Goal: Task Accomplishment & Management: Manage account settings

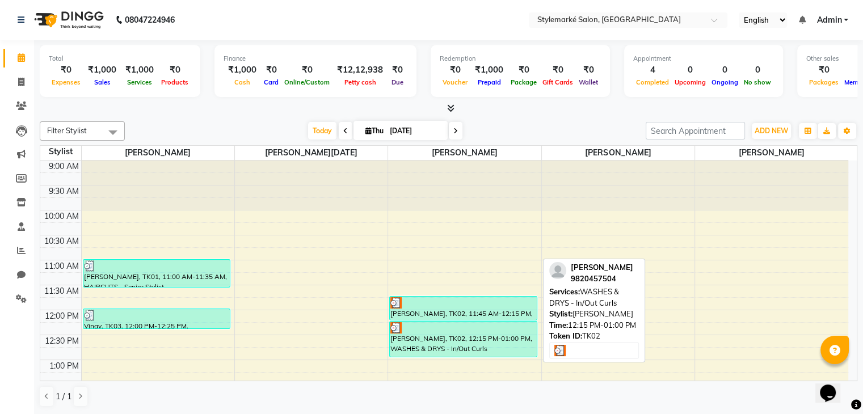
click at [491, 347] on div "[PERSON_NAME], TK02, 12:15 PM-01:00 PM, WASHES & DRYS - In/Out Curls" at bounding box center [463, 339] width 147 height 35
select select "3"
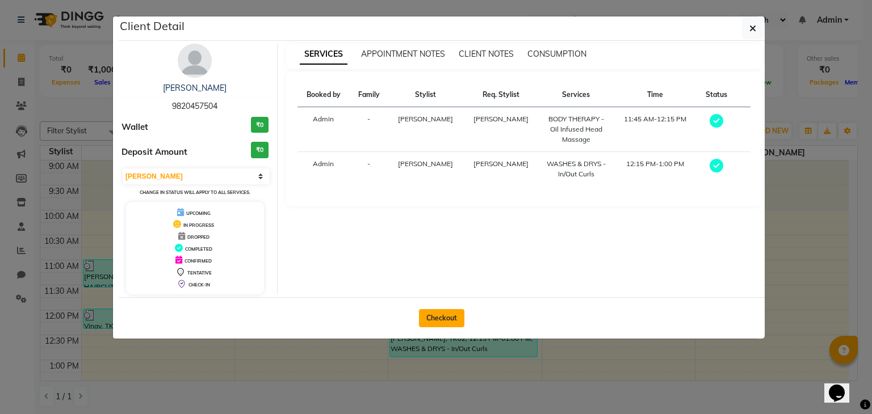
click at [454, 318] on button "Checkout" at bounding box center [441, 318] width 45 height 18
select select "7909"
select select "service"
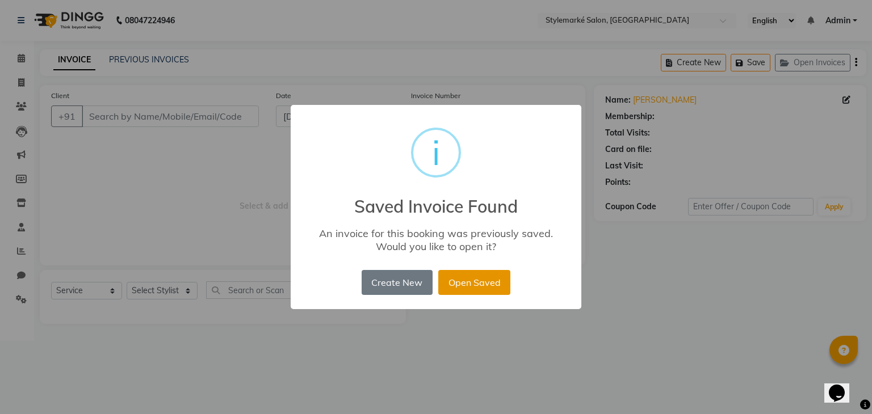
click at [480, 289] on button "Open Saved" at bounding box center [474, 282] width 72 height 25
type input "9820457504"
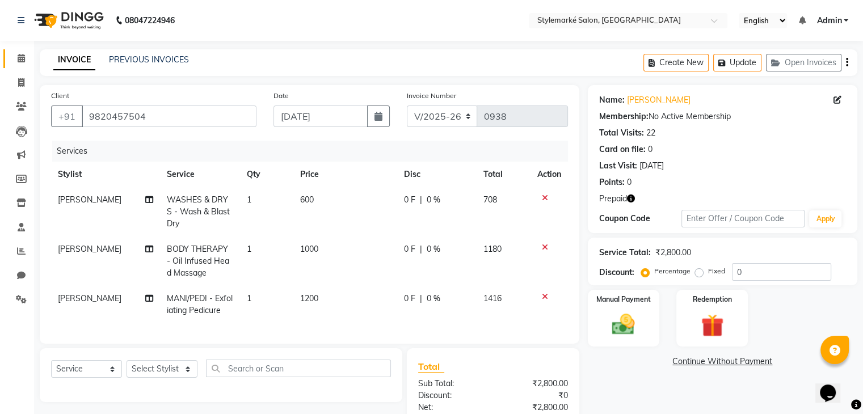
scroll to position [57, 0]
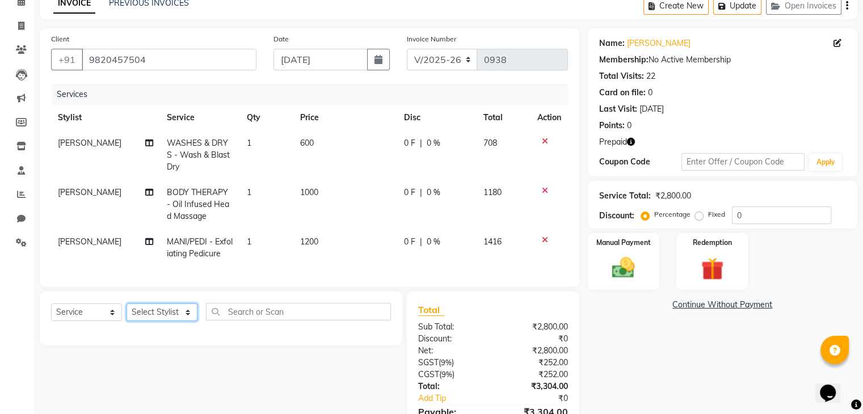
click at [189, 321] on select "Select Stylist [PERSON_NAME] ⁠[PERSON_NAME][DATE] ⁠[PERSON_NAME] [PERSON_NAME] …" at bounding box center [162, 313] width 71 height 18
click at [183, 317] on select "Select Stylist [PERSON_NAME] ⁠[PERSON_NAME][DATE] ⁠[PERSON_NAME] [PERSON_NAME] …" at bounding box center [162, 313] width 71 height 18
select select "71241"
click at [127, 313] on select "Select Stylist [PERSON_NAME] ⁠[PERSON_NAME][DATE] ⁠[PERSON_NAME] [PERSON_NAME] …" at bounding box center [162, 313] width 71 height 18
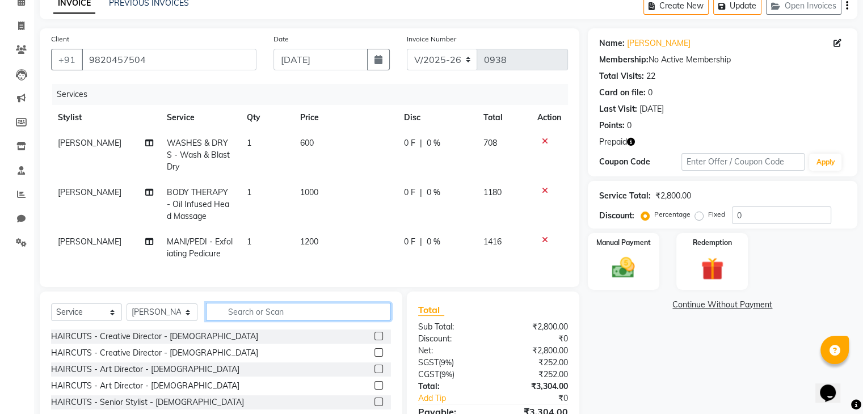
click at [258, 318] on input "text" at bounding box center [298, 312] width 185 height 18
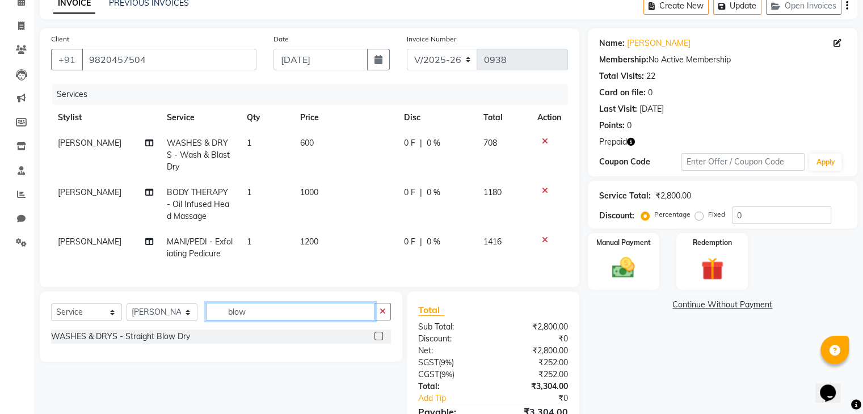
type input "blow"
click at [379, 341] on label at bounding box center [379, 336] width 9 height 9
click at [379, 341] on input "checkbox" at bounding box center [378, 336] width 7 height 7
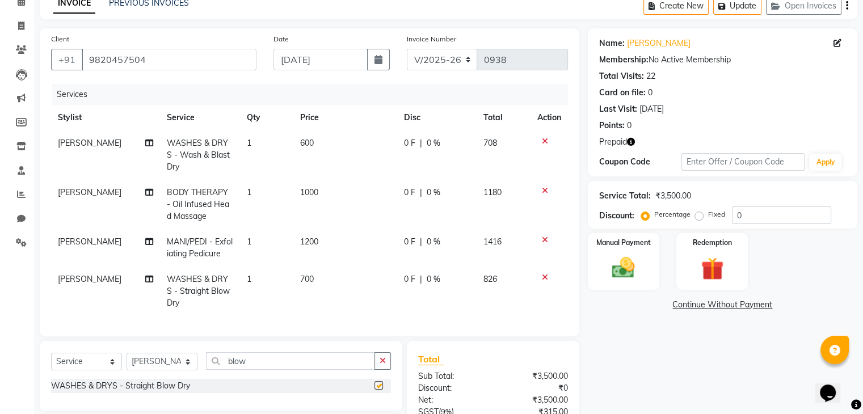
checkbox input "false"
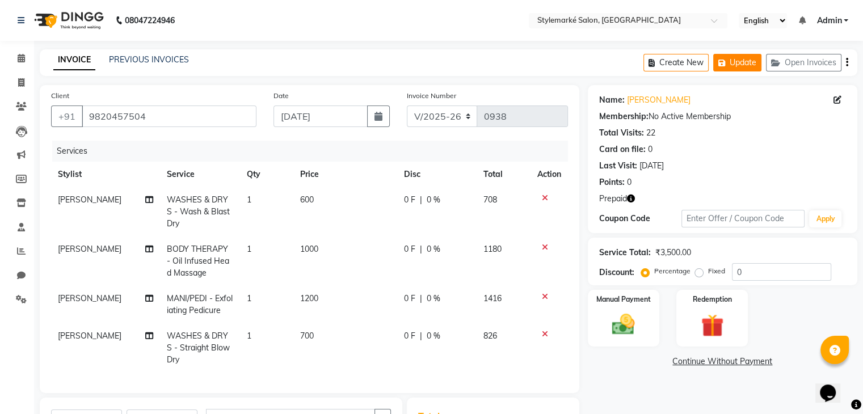
click at [736, 66] on button "Update" at bounding box center [737, 63] width 48 height 18
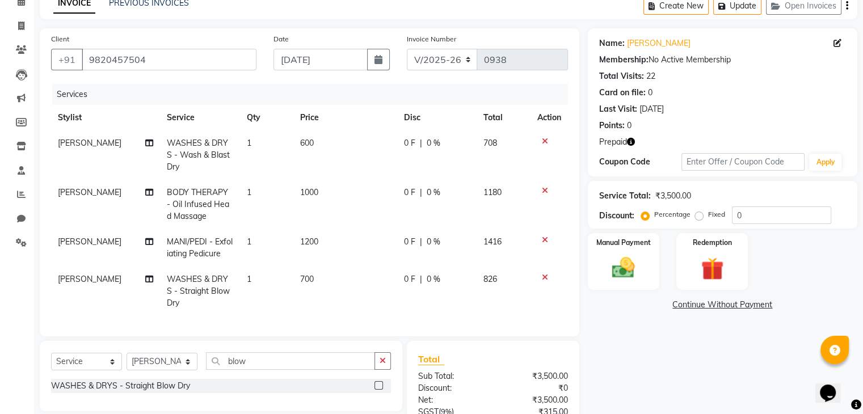
click at [544, 141] on icon at bounding box center [545, 141] width 6 height 8
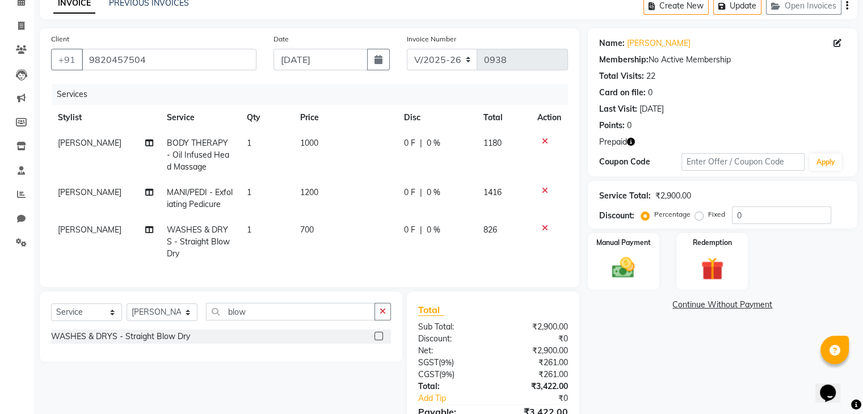
click at [327, 221] on td "700" at bounding box center [345, 241] width 104 height 49
select select "71241"
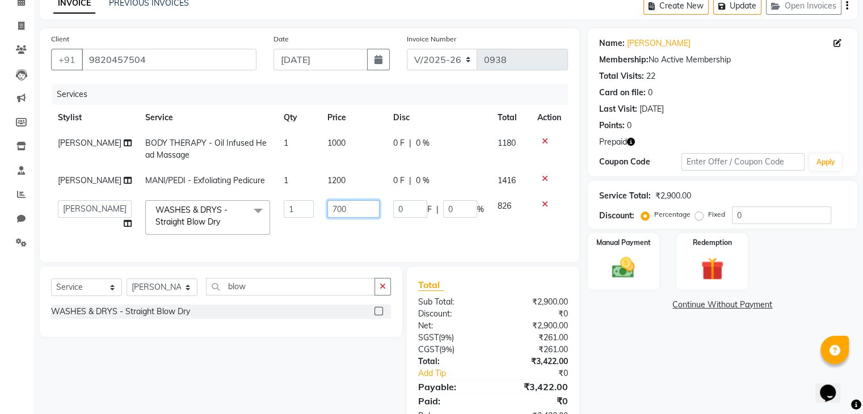
click at [327, 218] on input "700" at bounding box center [353, 209] width 52 height 18
type input "1200"
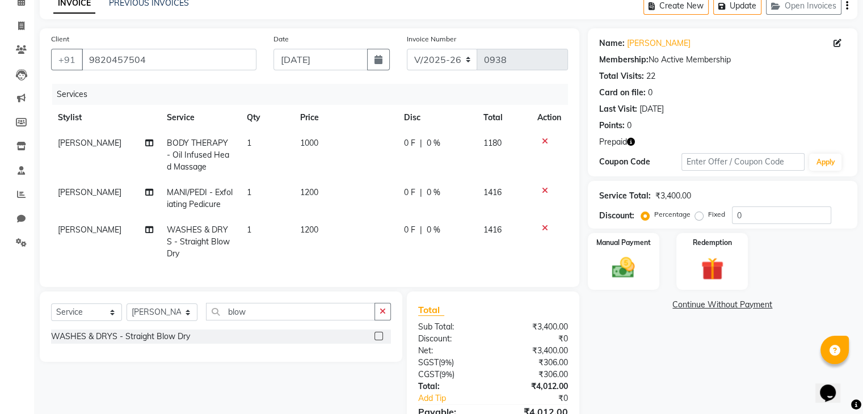
click at [501, 228] on td "1416" at bounding box center [504, 241] width 54 height 49
select select "71241"
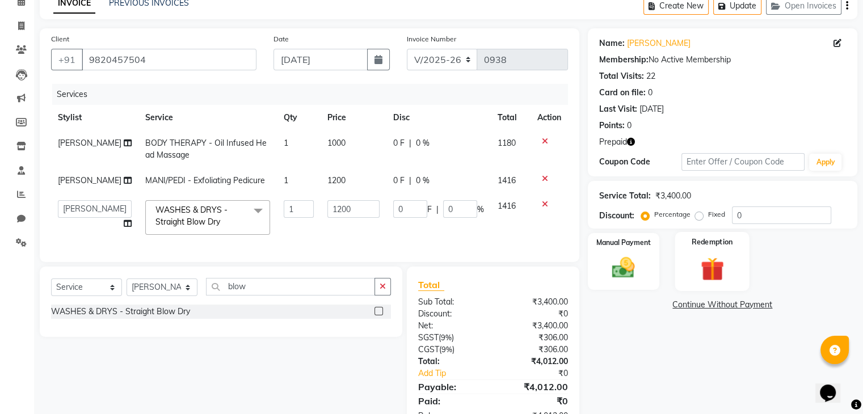
click at [693, 264] on img at bounding box center [712, 269] width 38 height 29
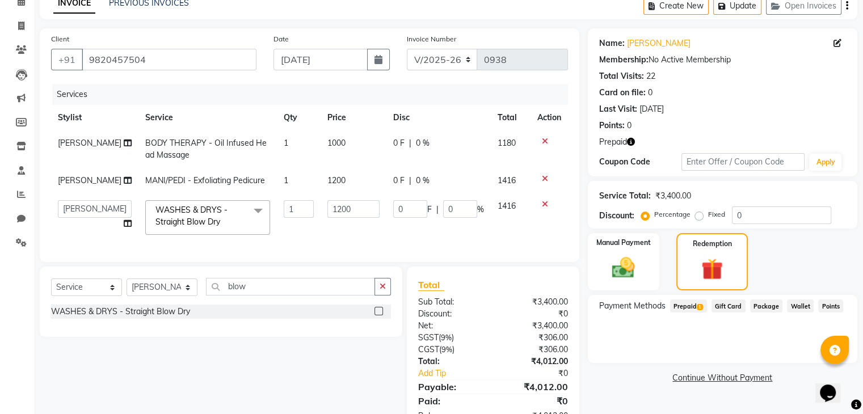
click at [847, 6] on icon "button" at bounding box center [847, 6] width 2 height 1
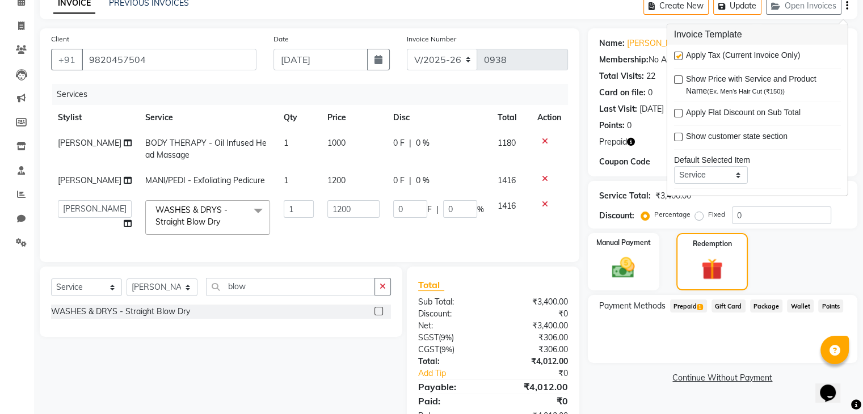
click at [677, 56] on label at bounding box center [678, 56] width 9 height 9
click at [677, 56] on input "checkbox" at bounding box center [677, 56] width 7 height 7
checkbox input "false"
click at [688, 304] on span "Prepaid 1" at bounding box center [688, 306] width 37 height 13
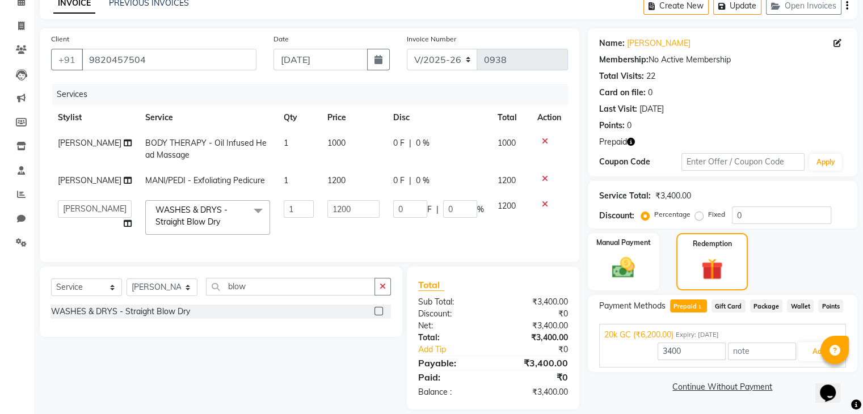
scroll to position [90, 0]
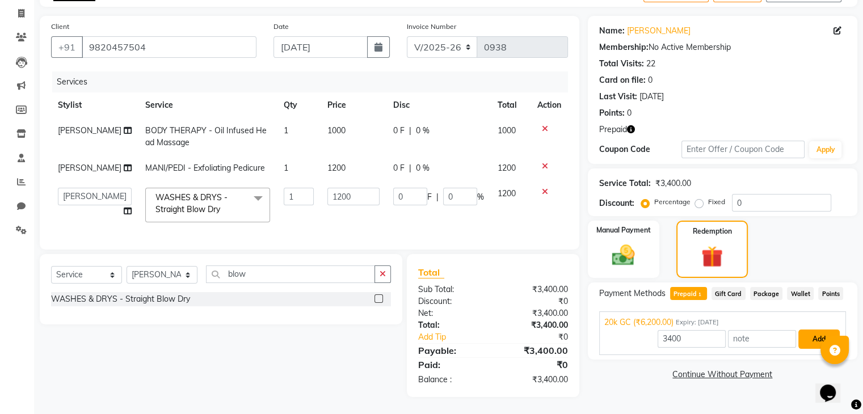
click at [817, 330] on button "Add" at bounding box center [819, 339] width 41 height 19
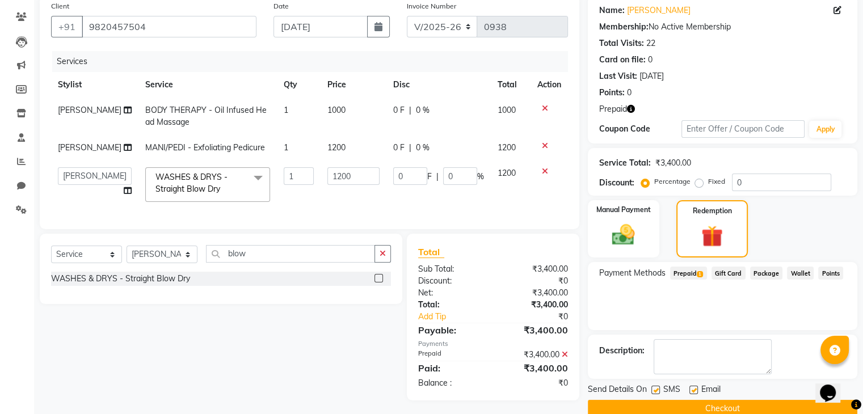
scroll to position [114, 0]
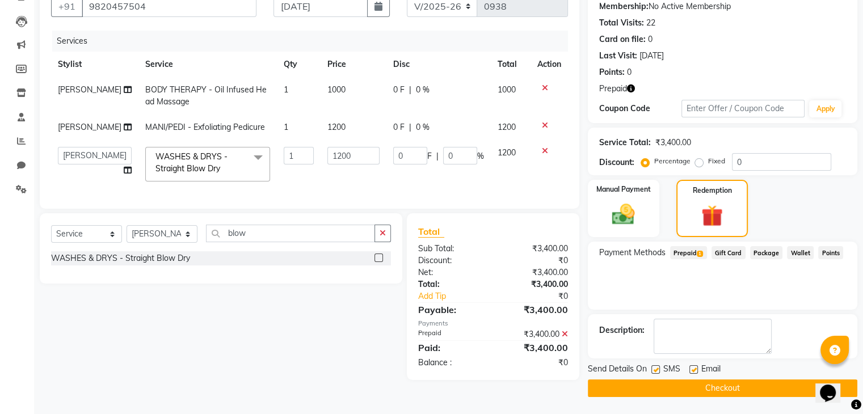
click at [707, 385] on button "Checkout" at bounding box center [723, 389] width 270 height 18
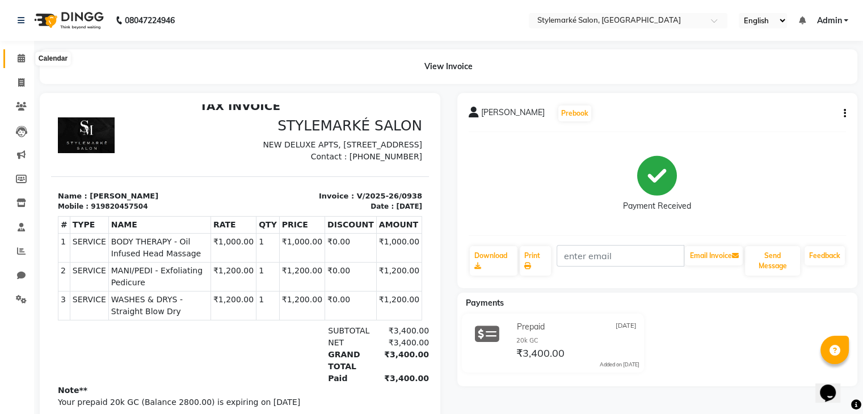
click at [20, 60] on icon at bounding box center [21, 58] width 7 height 9
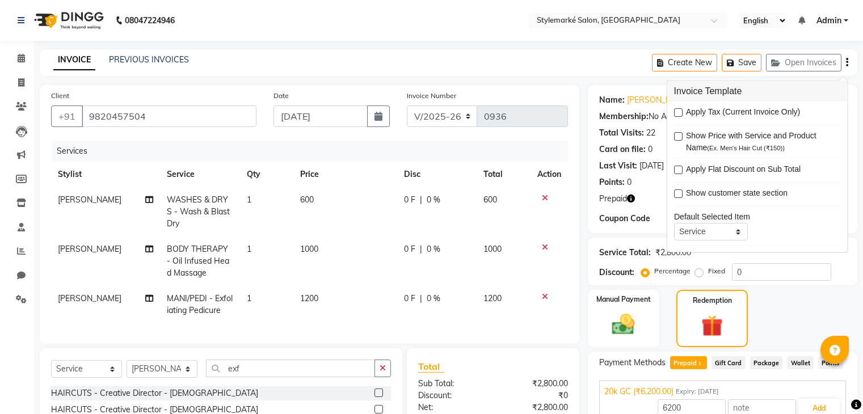
select select "7909"
select select "service"
select select "71241"
click at [20, 60] on icon at bounding box center [21, 58] width 7 height 9
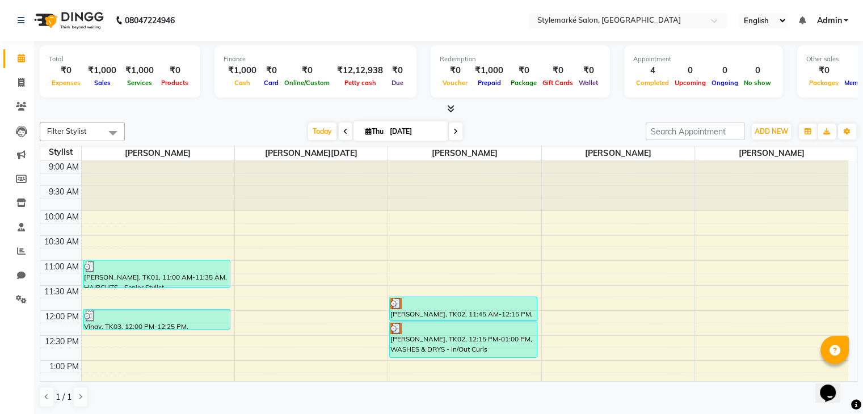
scroll to position [57, 0]
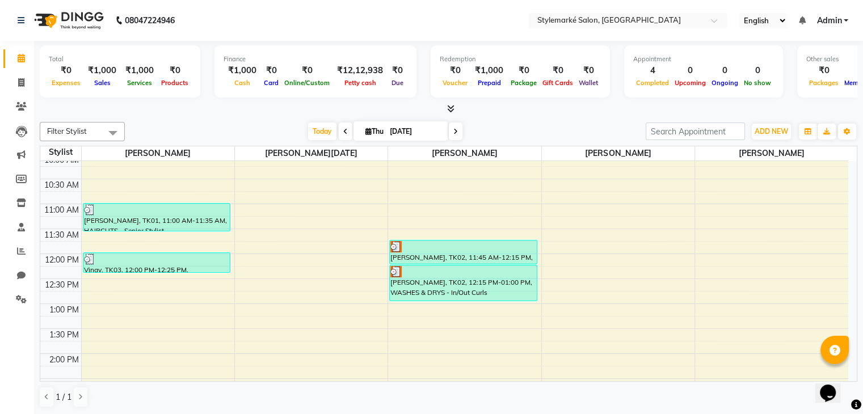
click at [413, 353] on div "9:00 AM 9:30 AM 10:00 AM 10:30 AM 11:00 AM 11:30 AM 12:00 PM 12:30 PM 1:00 PM 1…" at bounding box center [444, 403] width 808 height 599
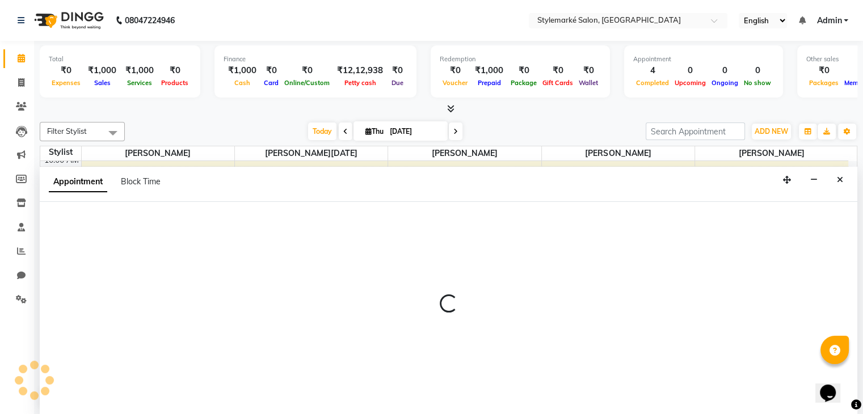
select select "71241"
select select "tentative"
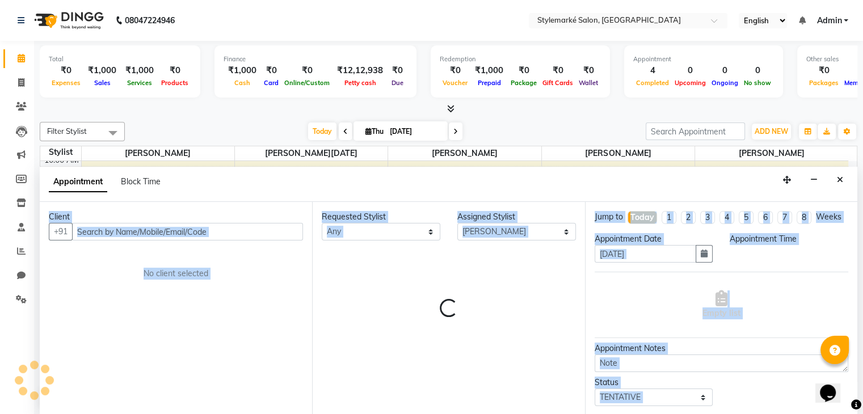
scroll to position [1, 0]
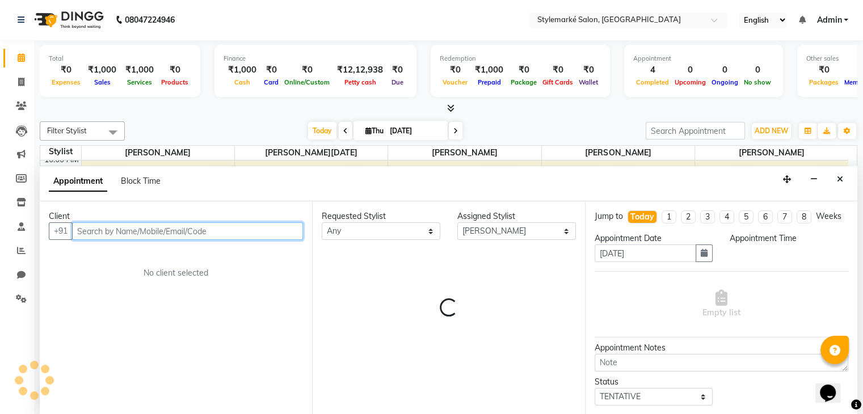
select select "840"
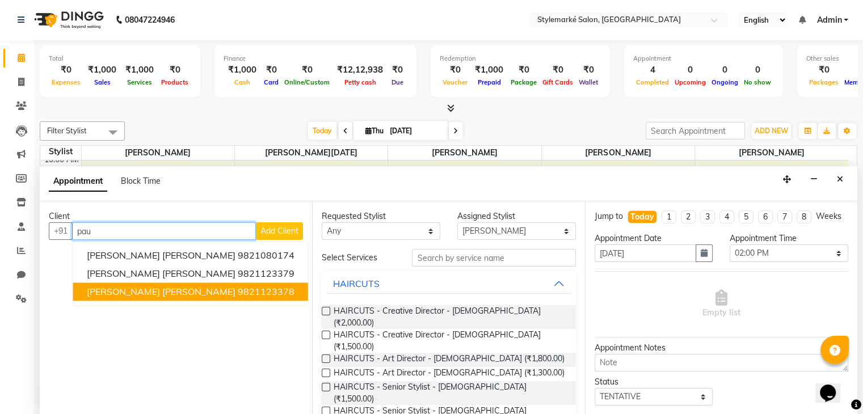
click at [238, 287] on ngb-highlight "9821123378" at bounding box center [266, 292] width 57 height 11
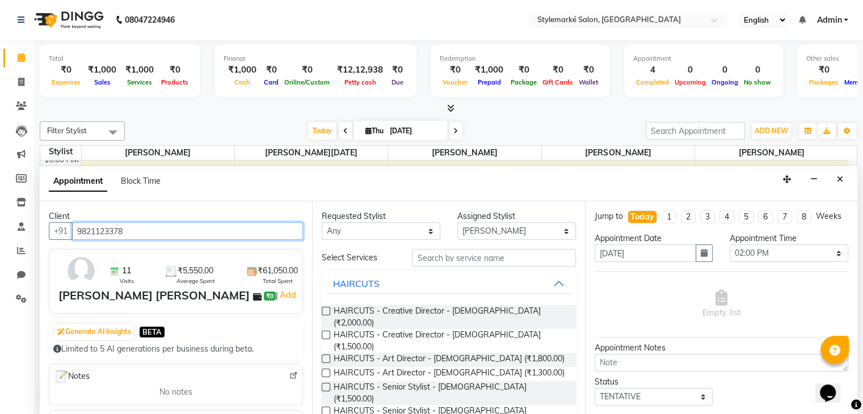
type input "9821123378"
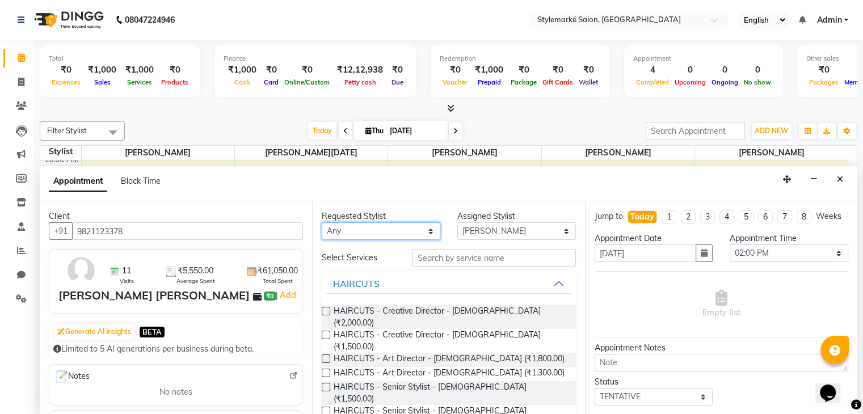
click at [367, 228] on select "Any [PERSON_NAME] ⁠[PERSON_NAME][DATE] ⁠[PERSON_NAME] [PERSON_NAME] [PERSON_NAM…" at bounding box center [381, 231] width 119 height 18
select select "71241"
click at [322, 222] on select "Any [PERSON_NAME] ⁠[PERSON_NAME][DATE] ⁠[PERSON_NAME] [PERSON_NAME] [PERSON_NAM…" at bounding box center [381, 231] width 119 height 18
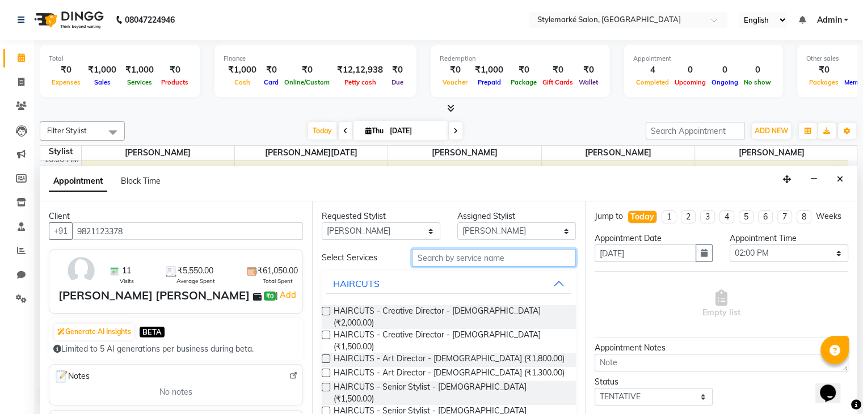
click at [448, 261] on input "text" at bounding box center [493, 258] width 163 height 18
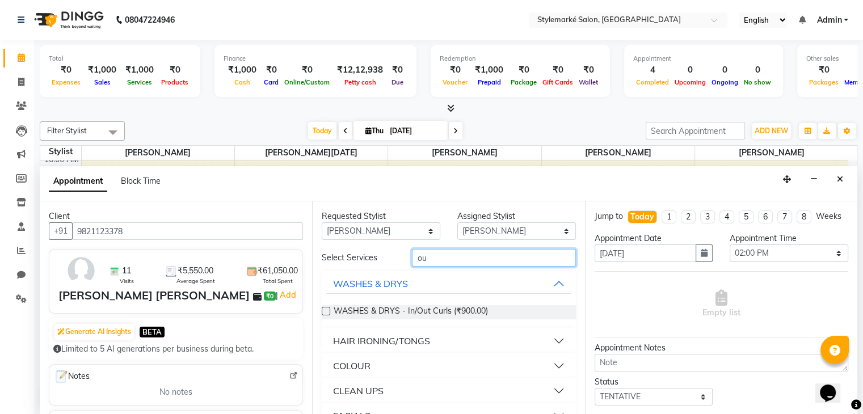
type input "ou"
click at [327, 310] on label at bounding box center [326, 311] width 9 height 9
click at [327, 310] on input "checkbox" at bounding box center [325, 312] width 7 height 7
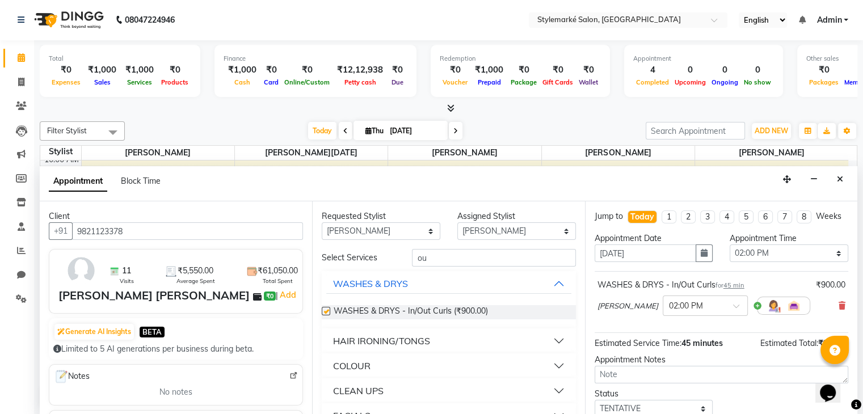
checkbox input "false"
click at [380, 234] on select "Any [PERSON_NAME] ⁠[PERSON_NAME][DATE] ⁠[PERSON_NAME] [PERSON_NAME] [PERSON_NAM…" at bounding box center [381, 231] width 119 height 18
select select "71243"
click at [322, 222] on select "Any [PERSON_NAME] ⁠[PERSON_NAME][DATE] ⁠[PERSON_NAME] [PERSON_NAME] [PERSON_NAM…" at bounding box center [381, 231] width 119 height 18
select select "71243"
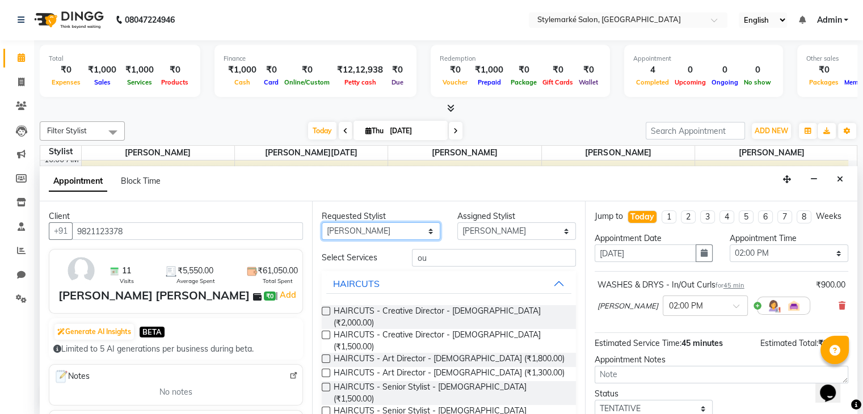
click at [418, 233] on select "Any [PERSON_NAME] ⁠[PERSON_NAME][DATE] ⁠[PERSON_NAME] [PERSON_NAME] [PERSON_NAM…" at bounding box center [381, 231] width 119 height 18
select select "71244"
click at [322, 222] on select "Any [PERSON_NAME] ⁠[PERSON_NAME][DATE] ⁠[PERSON_NAME] [PERSON_NAME] [PERSON_NAM…" at bounding box center [381, 231] width 119 height 18
select select "71244"
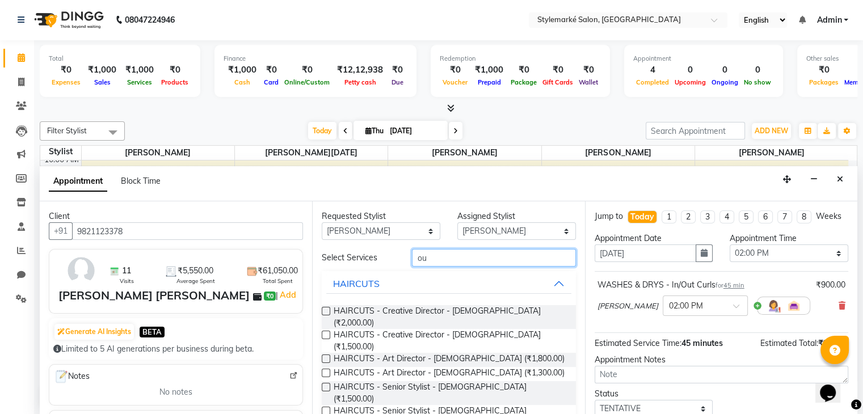
click at [447, 257] on input "ou" at bounding box center [493, 258] width 163 height 18
type input "o"
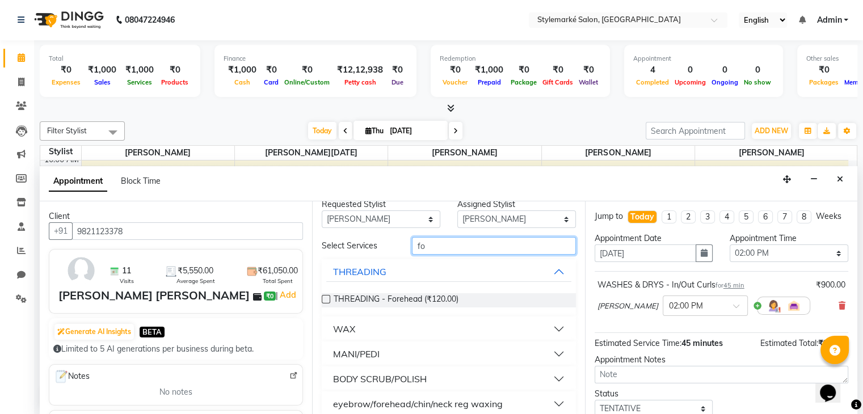
scroll to position [23, 0]
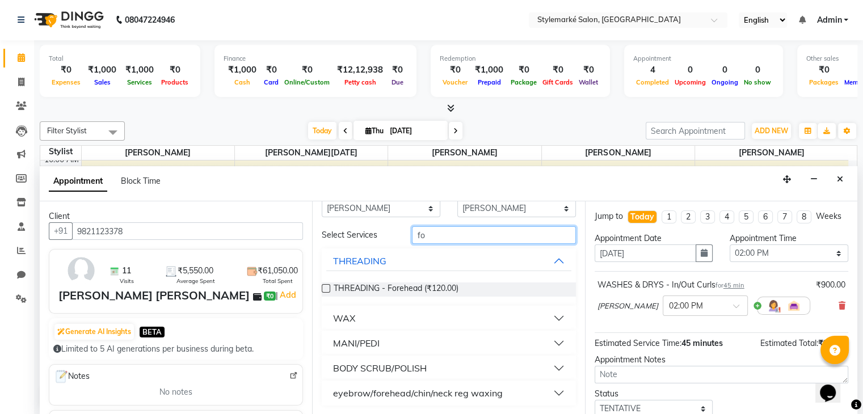
type input "fo"
click at [547, 343] on button "MANI/PEDI" at bounding box center [448, 343] width 245 height 20
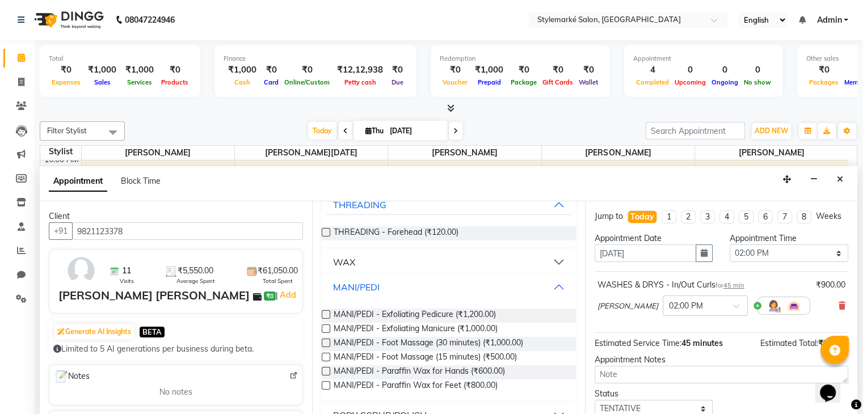
scroll to position [79, 0]
click at [322, 341] on label at bounding box center [326, 342] width 9 height 9
click at [322, 341] on input "checkbox" at bounding box center [325, 343] width 7 height 7
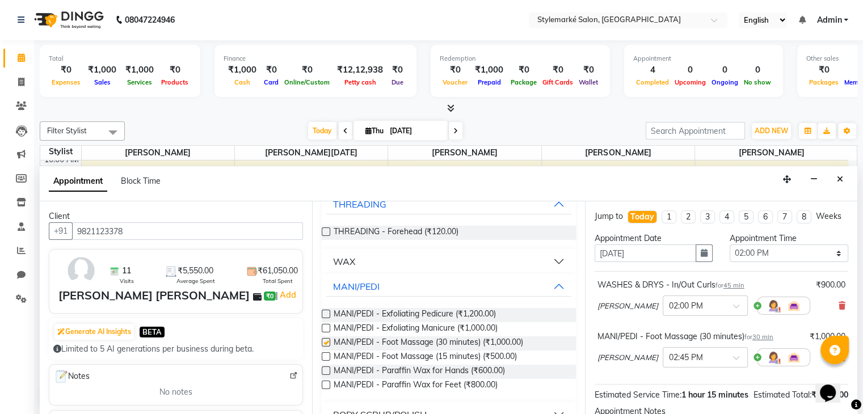
checkbox input "false"
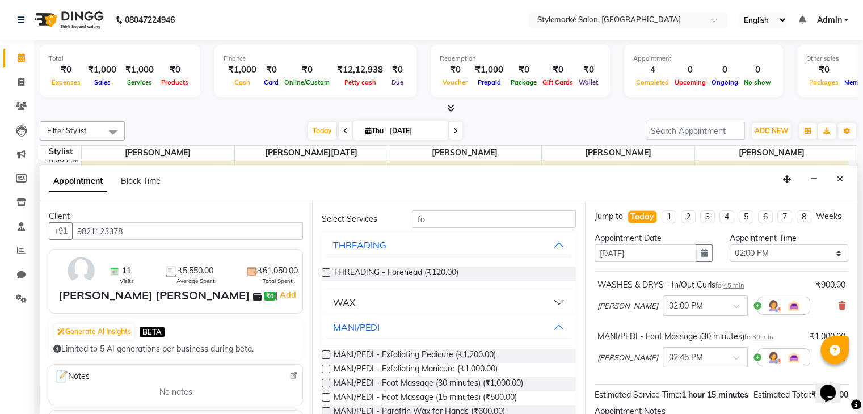
scroll to position [0, 0]
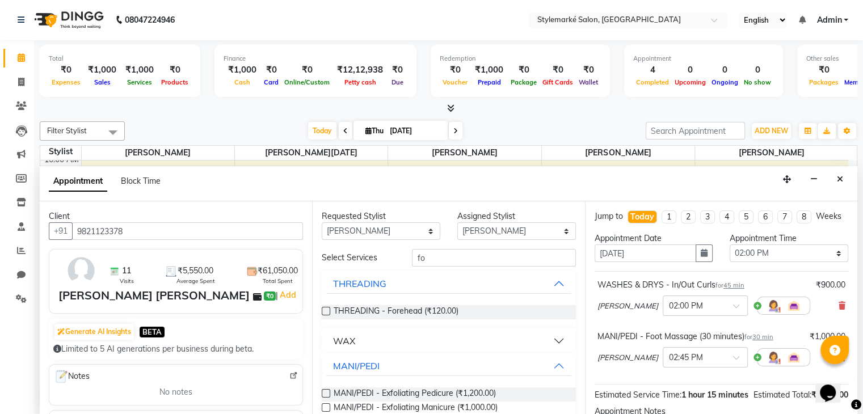
click at [429, 246] on div "Requested Stylist Any [PERSON_NAME] ⁠[PERSON_NAME][DATE] ⁠[PERSON_NAME] [PERSON…" at bounding box center [448, 307] width 272 height 213
click at [437, 257] on input "fo" at bounding box center [493, 258] width 163 height 18
type input "f"
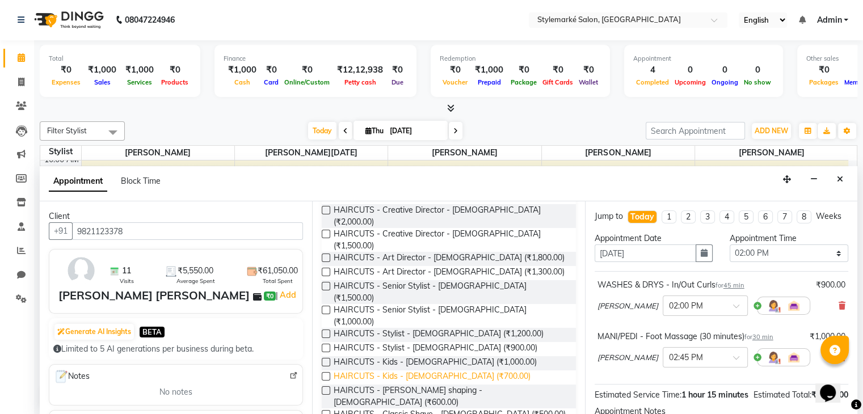
scroll to position [104, 0]
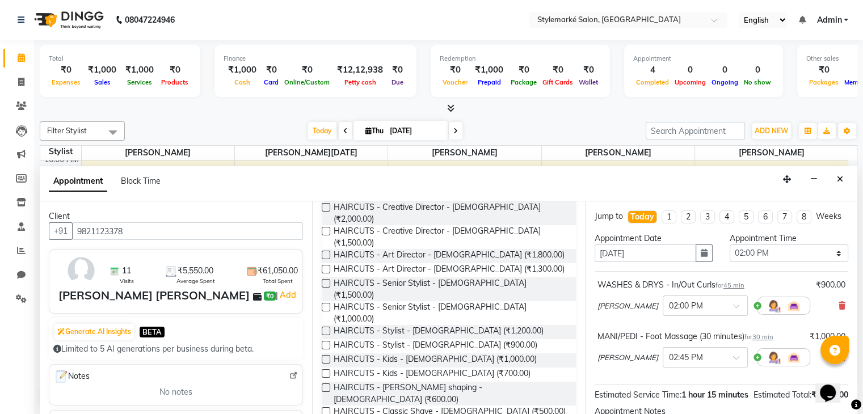
type input "cut"
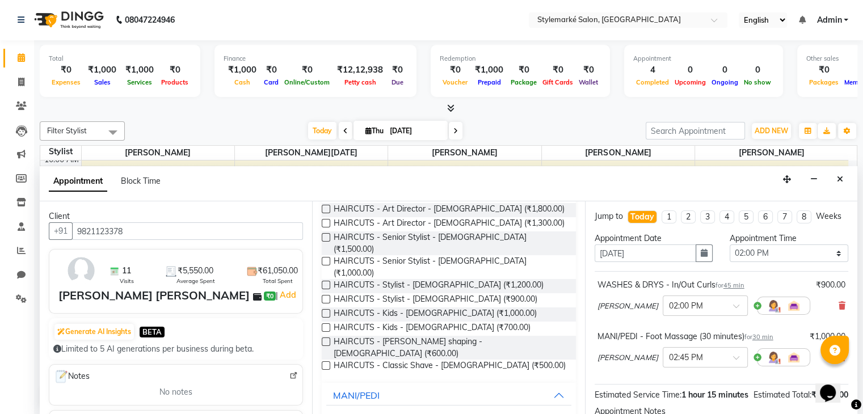
checkbox input "false"
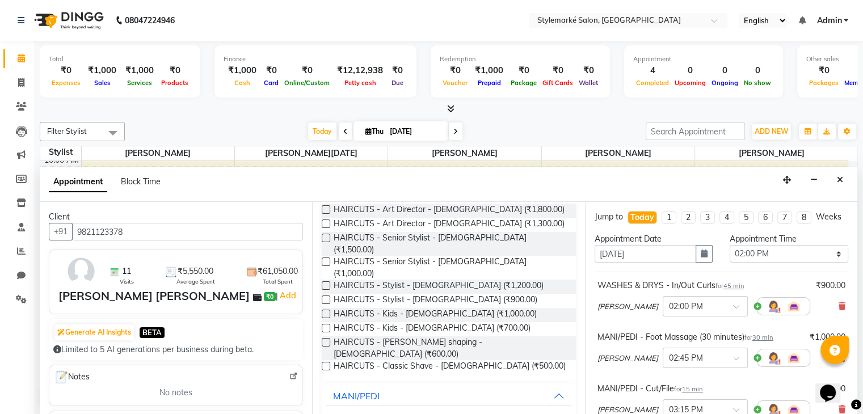
scroll to position [0, 0]
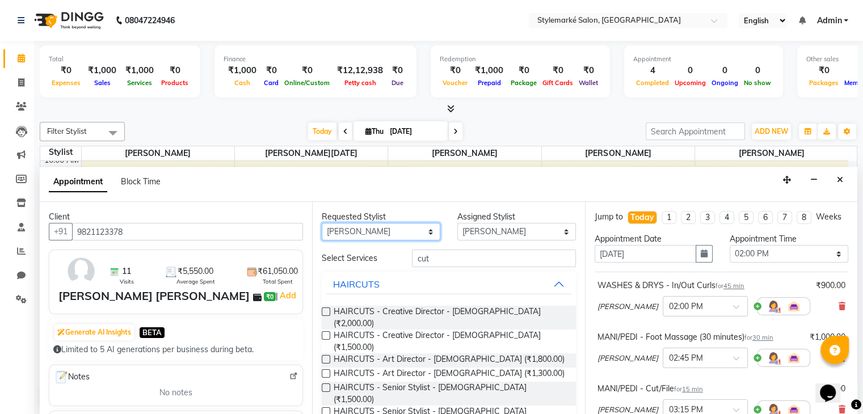
click at [410, 233] on select "Any [PERSON_NAME] ⁠[PERSON_NAME][DATE] ⁠[PERSON_NAME] [PERSON_NAME] [PERSON_NAM…" at bounding box center [381, 232] width 119 height 18
select select "71239"
click at [322, 223] on select "Any [PERSON_NAME] ⁠[PERSON_NAME][DATE] ⁠[PERSON_NAME] [PERSON_NAME] [PERSON_NAM…" at bounding box center [381, 232] width 119 height 18
select select "71239"
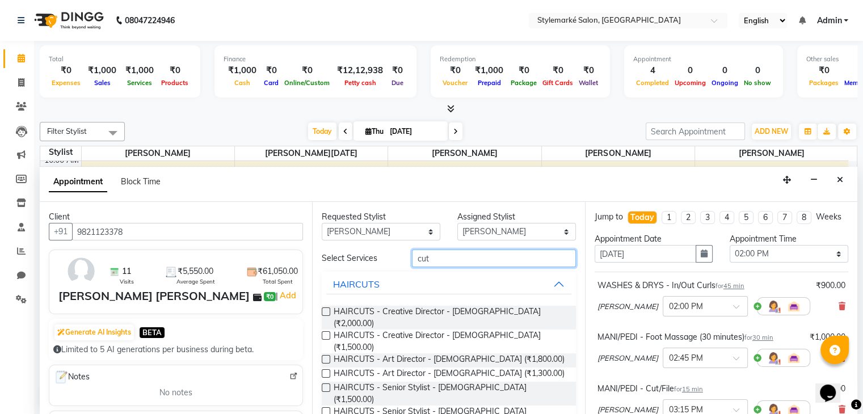
click at [444, 264] on input "cut" at bounding box center [493, 259] width 163 height 18
type input "c"
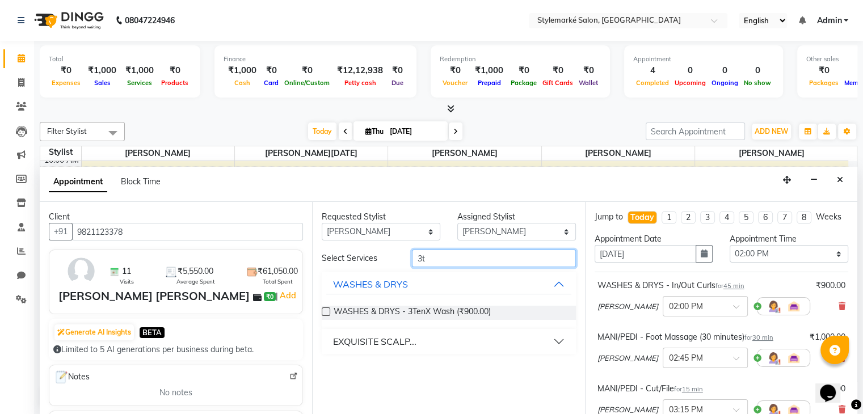
type input "3t"
click at [561, 340] on button "EXQUISITE SCALP..." at bounding box center [448, 341] width 245 height 20
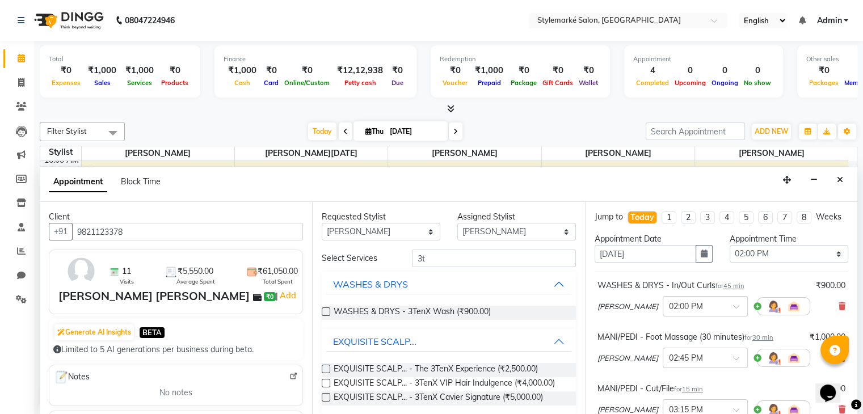
click at [325, 381] on label at bounding box center [326, 383] width 9 height 9
click at [325, 381] on input "checkbox" at bounding box center [325, 384] width 7 height 7
checkbox input "false"
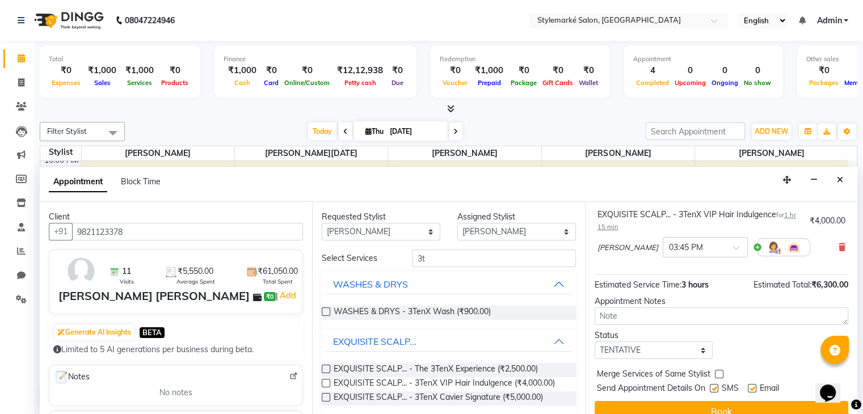
scroll to position [303, 0]
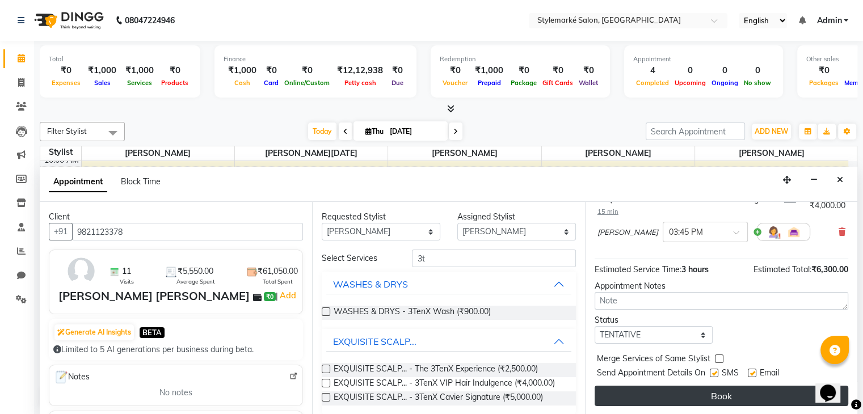
click at [673, 396] on button "Book" at bounding box center [722, 396] width 254 height 20
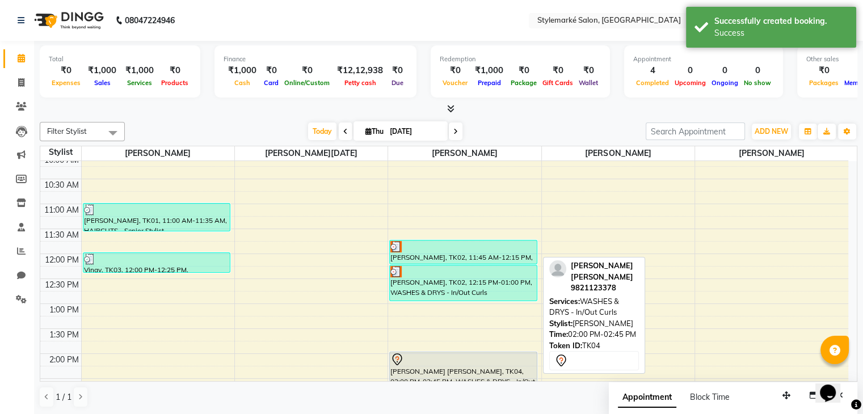
click at [438, 373] on div "[PERSON_NAME] [PERSON_NAME], TK04, 02:00 PM-02:45 PM, WASHES & DRYS - In/Out Cu…" at bounding box center [463, 369] width 147 height 35
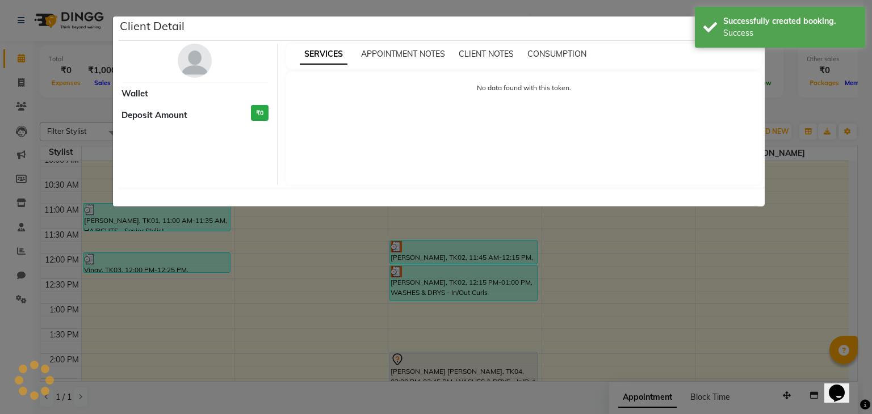
select select "7"
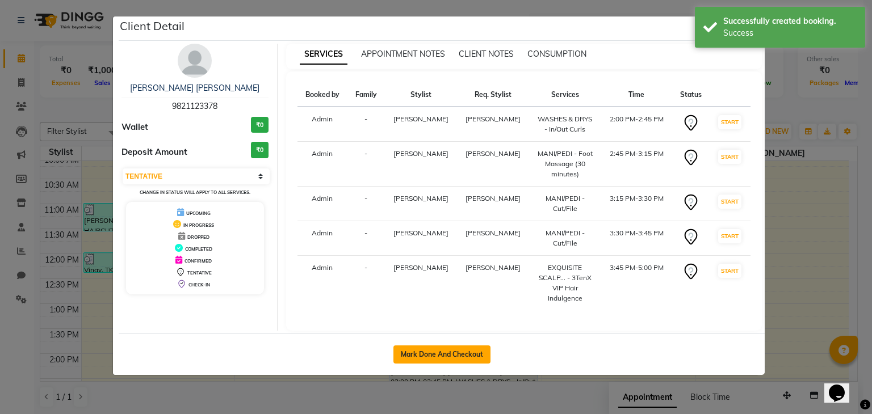
click at [439, 352] on button "Mark Done And Checkout" at bounding box center [441, 355] width 97 height 18
select select "7909"
select select "service"
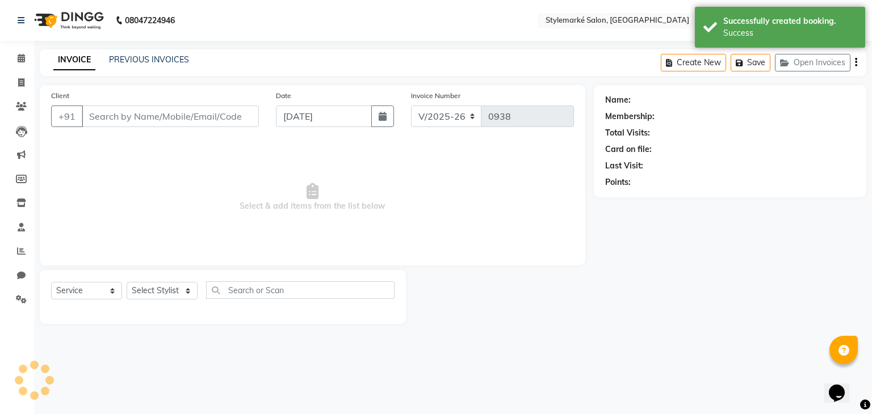
type input "9821123378"
select select "71244"
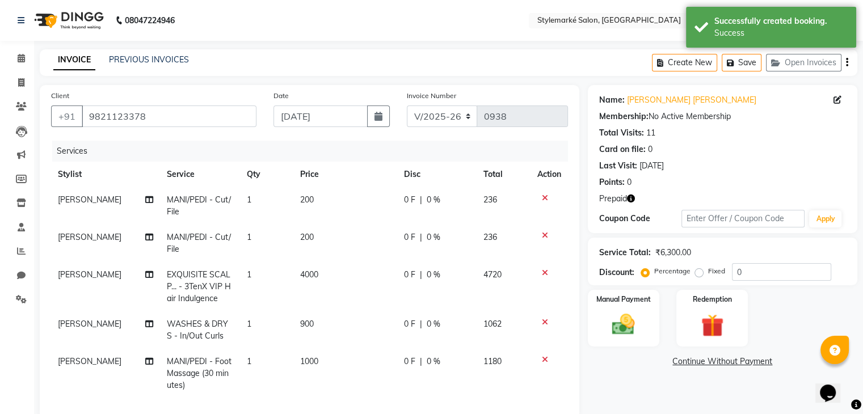
click at [326, 282] on td "4000" at bounding box center [345, 286] width 104 height 49
select select "71239"
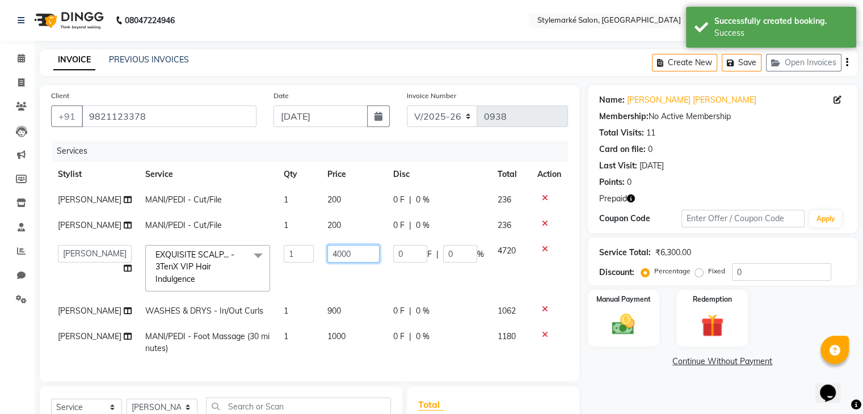
click at [338, 263] on input "4000" at bounding box center [353, 254] width 52 height 18
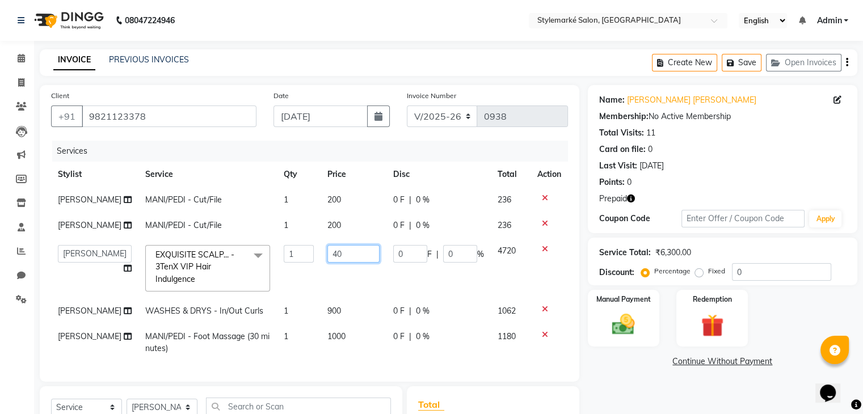
type input "4"
type input "3500"
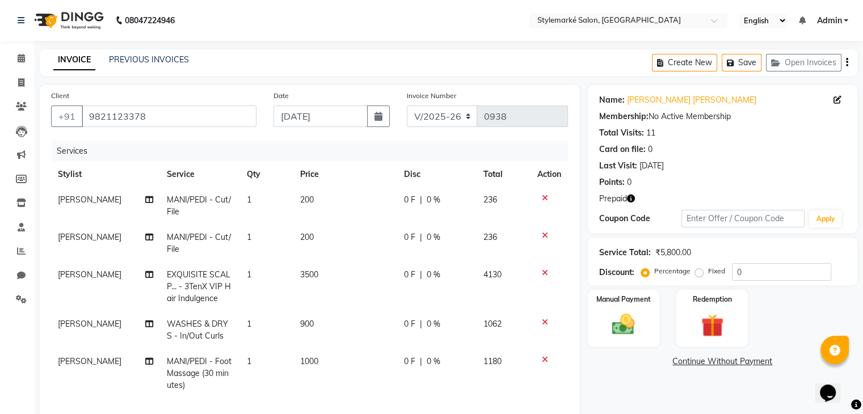
click at [516, 288] on td "4130" at bounding box center [504, 286] width 54 height 49
select select "71239"
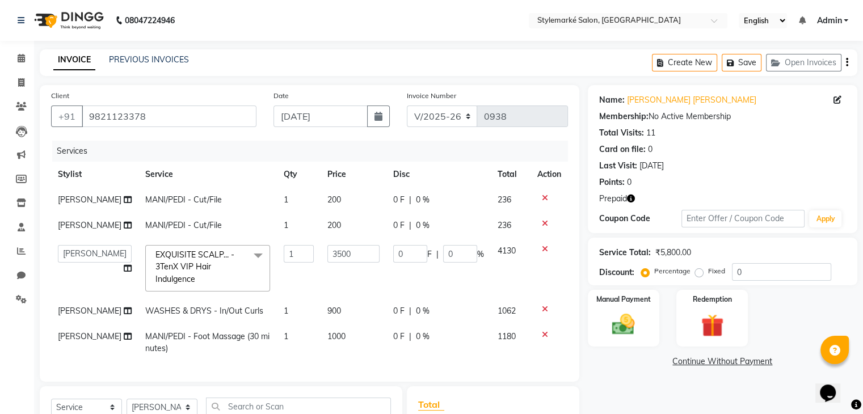
scroll to position [57, 0]
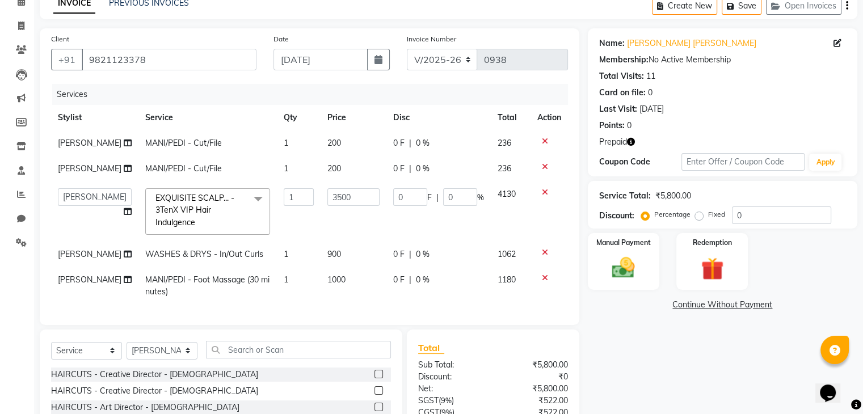
click at [338, 305] on td "1000" at bounding box center [354, 285] width 66 height 37
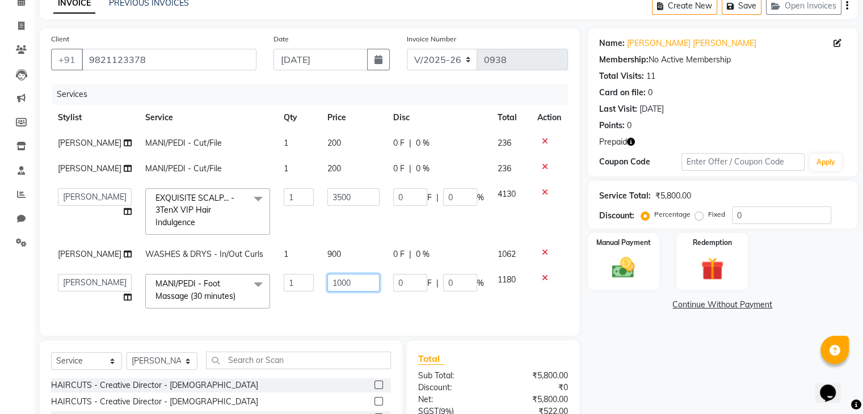
click at [347, 292] on input "1000" at bounding box center [353, 283] width 52 height 18
type input "1200"
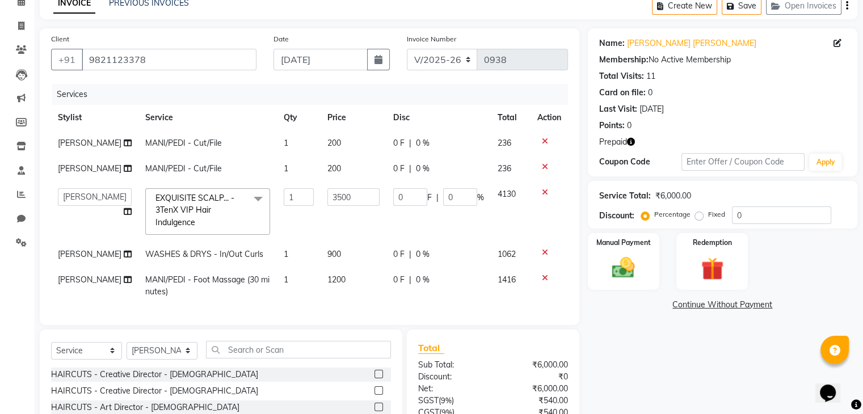
click at [499, 305] on td "1416" at bounding box center [511, 285] width 40 height 37
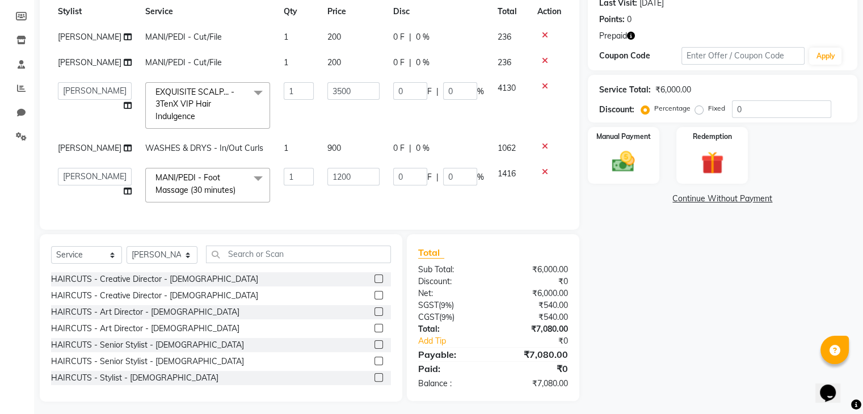
scroll to position [114, 0]
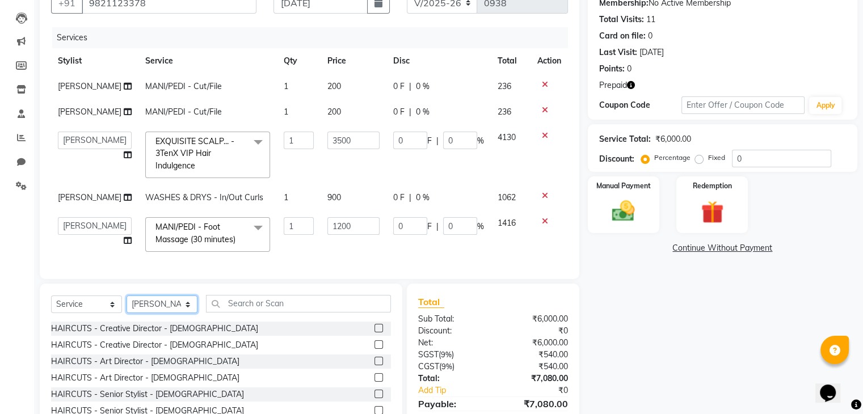
click at [174, 313] on select "Select Stylist [PERSON_NAME] ⁠[PERSON_NAME][DATE] ⁠[PERSON_NAME] [PERSON_NAME] …" at bounding box center [162, 305] width 71 height 18
select select "71243"
click at [127, 313] on select "Select Stylist [PERSON_NAME] ⁠[PERSON_NAME][DATE] ⁠[PERSON_NAME] [PERSON_NAME] …" at bounding box center [162, 305] width 71 height 18
click at [257, 313] on input "text" at bounding box center [298, 304] width 185 height 18
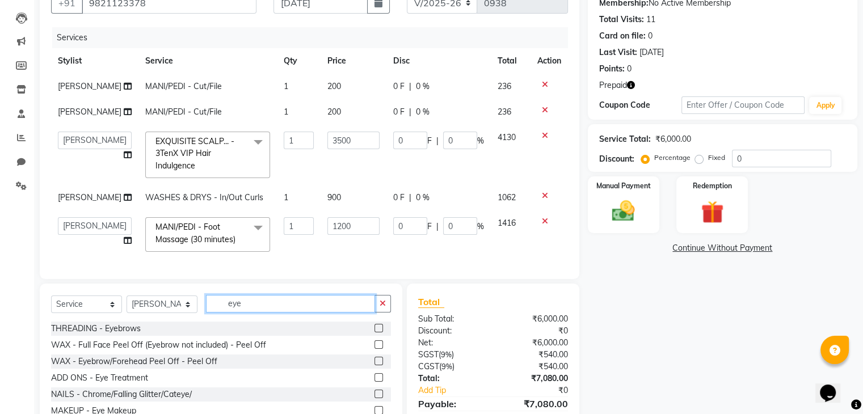
type input "eye"
click at [375, 333] on label at bounding box center [379, 328] width 9 height 9
click at [375, 333] on input "checkbox" at bounding box center [378, 328] width 7 height 7
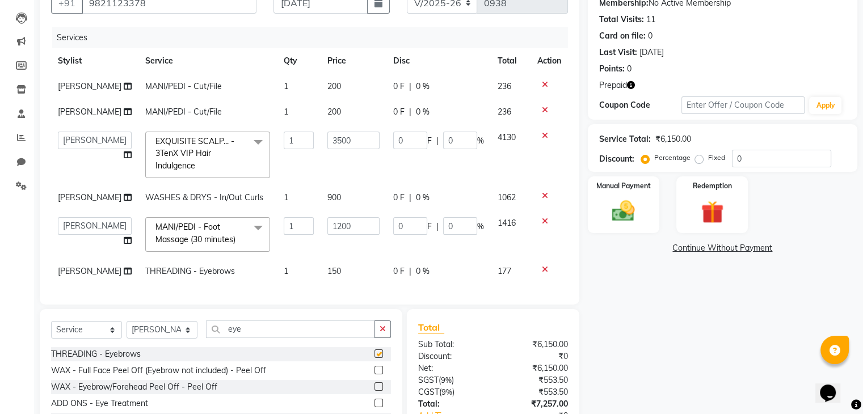
checkbox input "false"
click at [268, 338] on input "eye" at bounding box center [290, 330] width 169 height 18
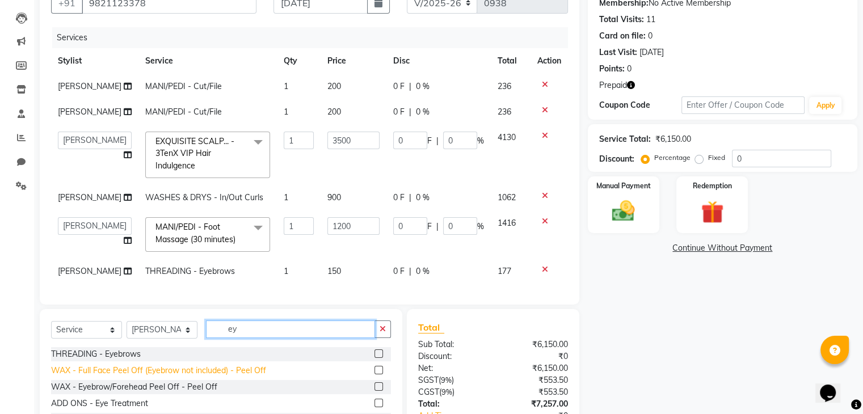
type input "e"
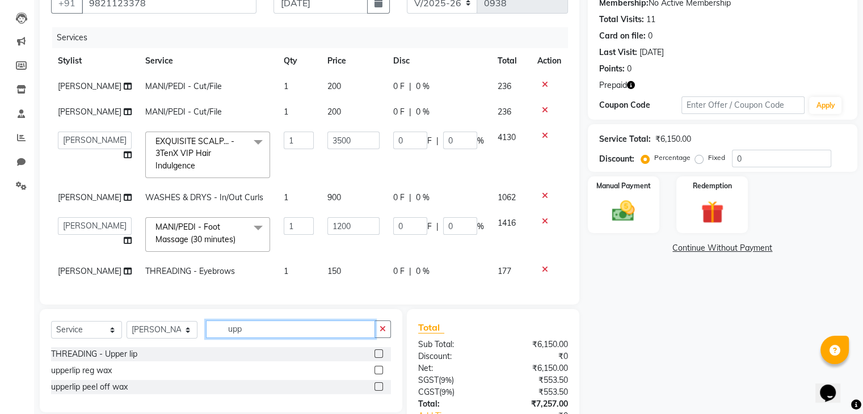
type input "upp"
click at [377, 358] on label at bounding box center [379, 354] width 9 height 9
click at [377, 358] on input "checkbox" at bounding box center [378, 354] width 7 height 7
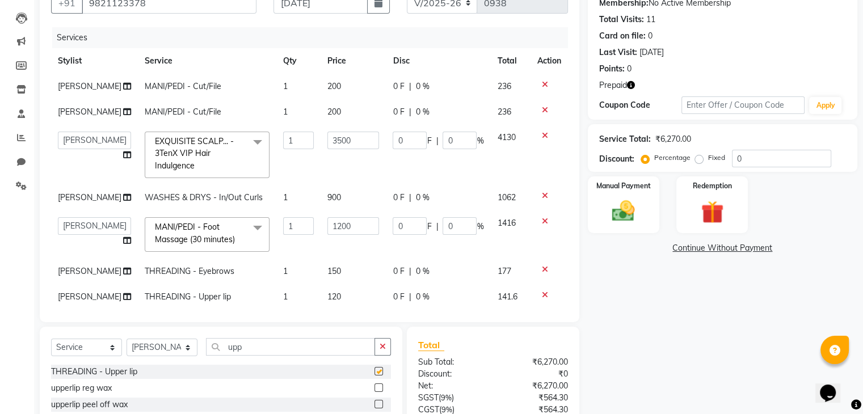
checkbox input "false"
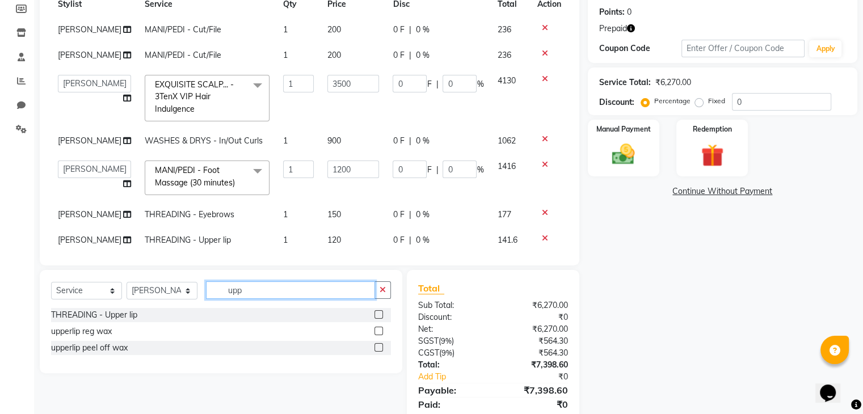
click at [300, 299] on input "upp" at bounding box center [290, 291] width 169 height 18
type input "u"
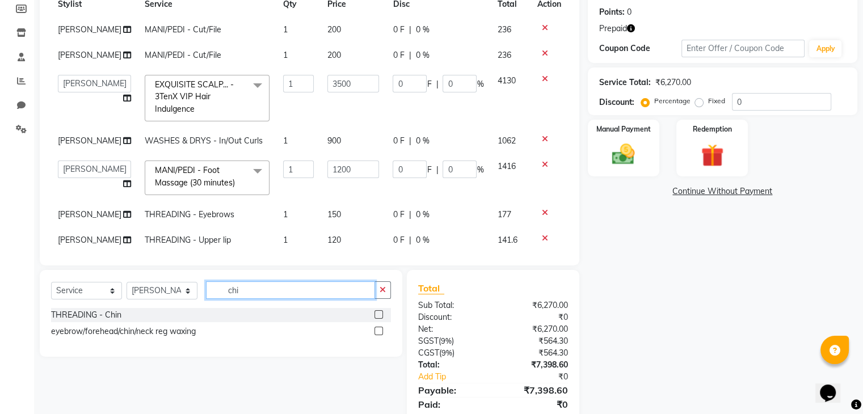
type input "chi"
click at [380, 314] on label at bounding box center [379, 314] width 9 height 9
click at [380, 314] on input "checkbox" at bounding box center [378, 315] width 7 height 7
checkbox input "false"
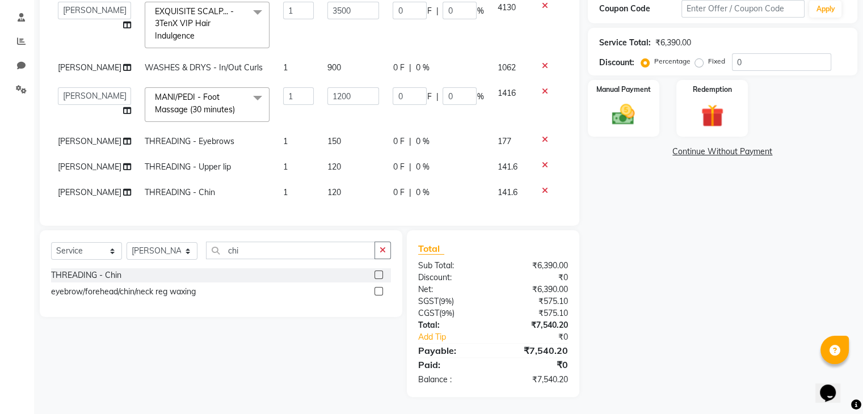
scroll to position [0, 0]
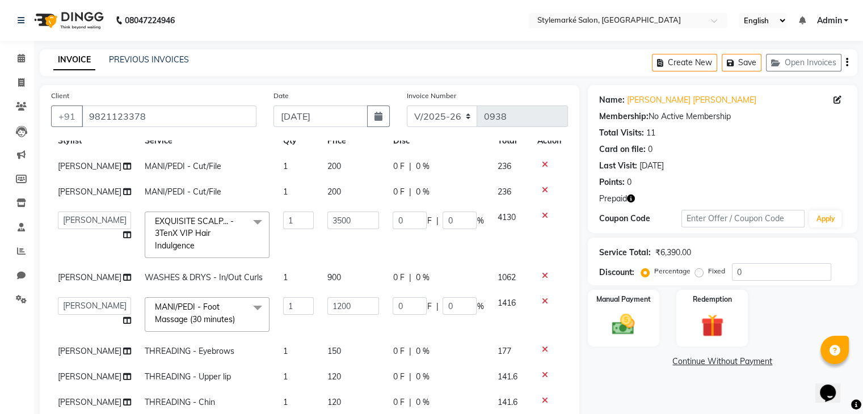
click at [848, 63] on icon "button" at bounding box center [847, 62] width 2 height 1
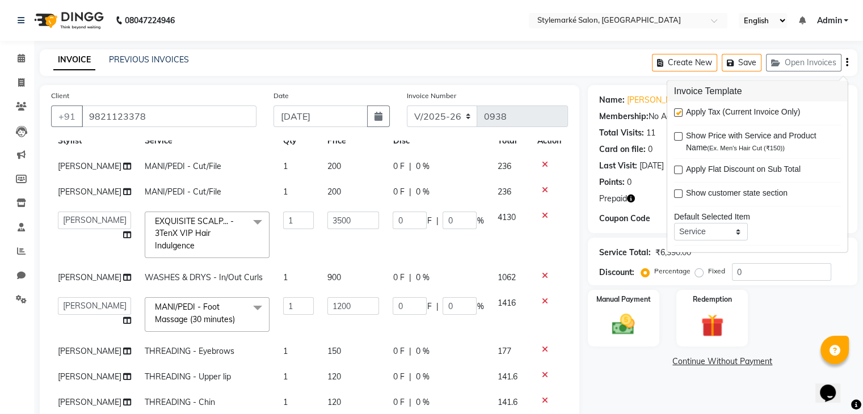
click at [679, 112] on label at bounding box center [678, 112] width 9 height 9
click at [679, 112] on input "checkbox" at bounding box center [677, 113] width 7 height 7
checkbox input "false"
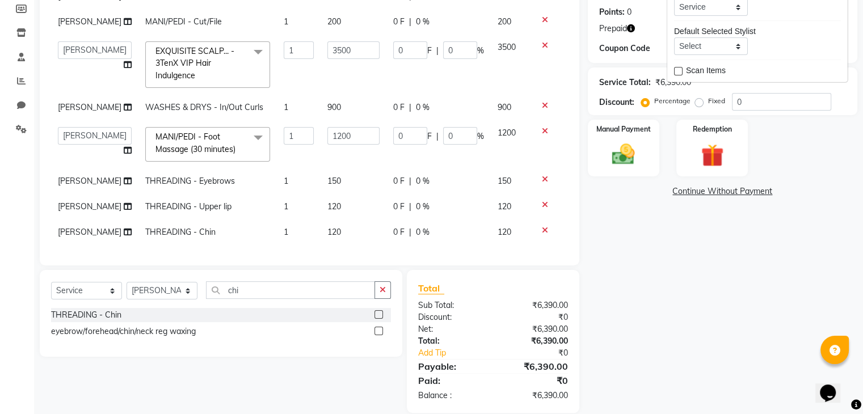
scroll to position [186, 0]
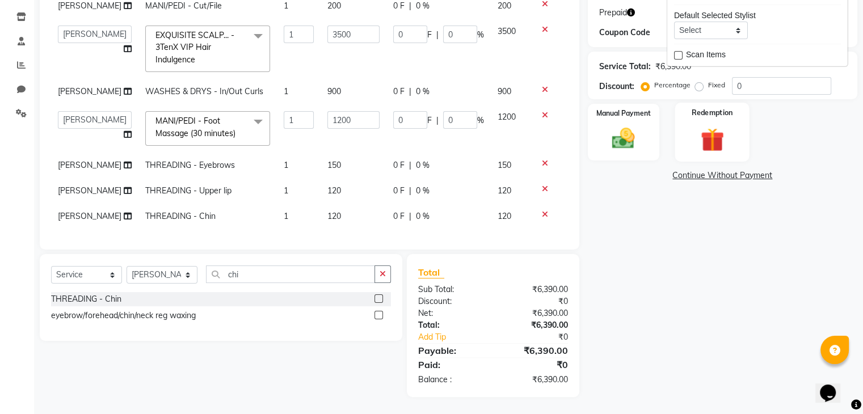
click at [729, 134] on img at bounding box center [712, 139] width 38 height 29
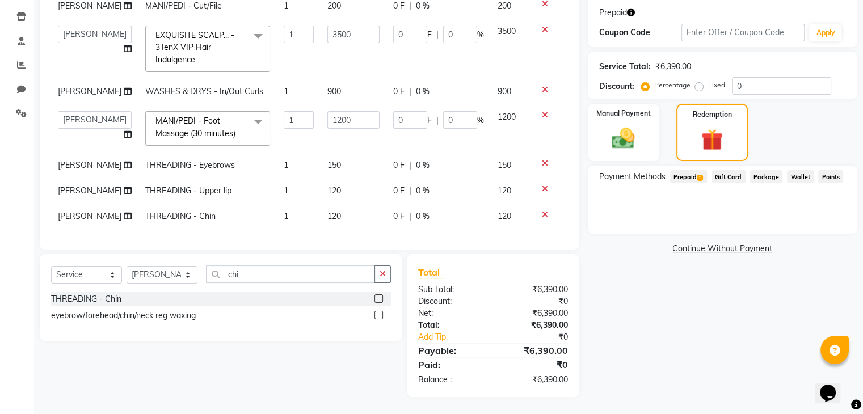
click at [687, 180] on span "Prepaid 1" at bounding box center [688, 176] width 37 height 13
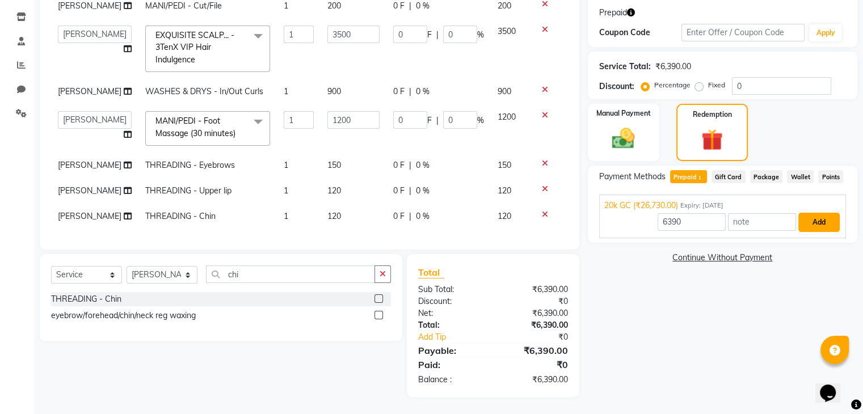
click at [818, 230] on button "Add" at bounding box center [819, 222] width 41 height 19
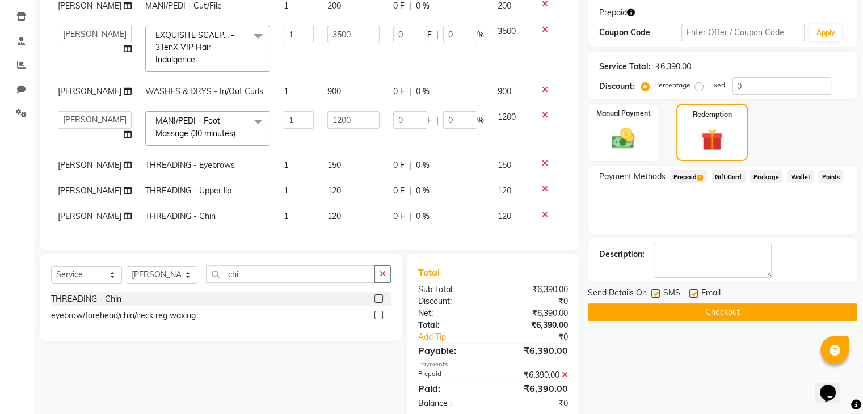
scroll to position [210, 0]
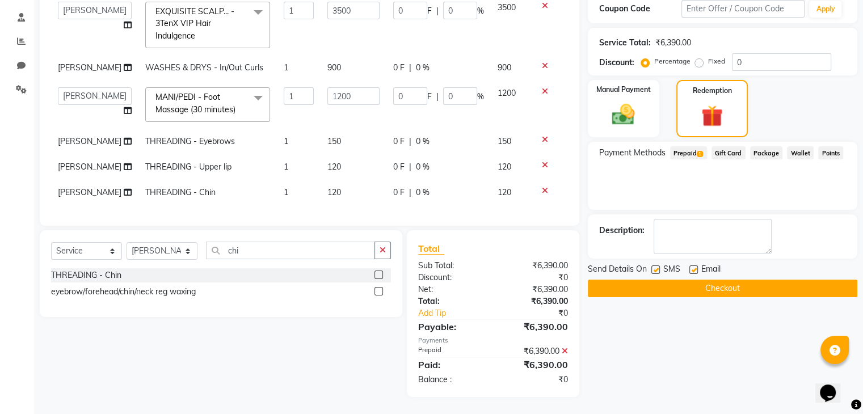
click at [761, 289] on button "Checkout" at bounding box center [723, 289] width 270 height 18
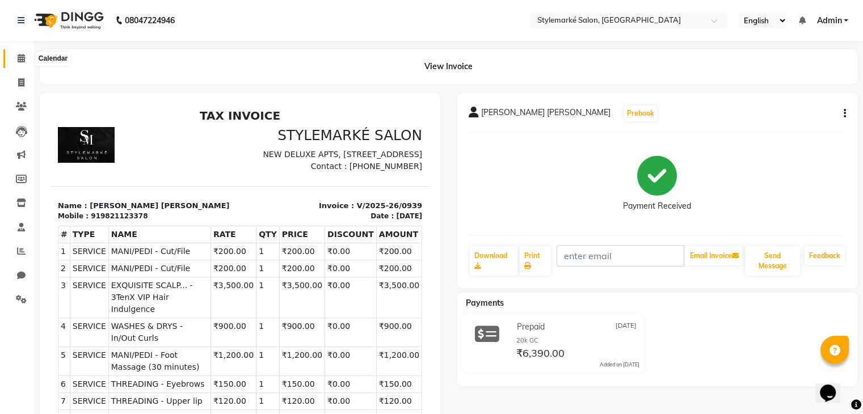
click at [20, 60] on icon at bounding box center [21, 58] width 7 height 9
